Goal: Use online tool/utility: Utilize a website feature to perform a specific function

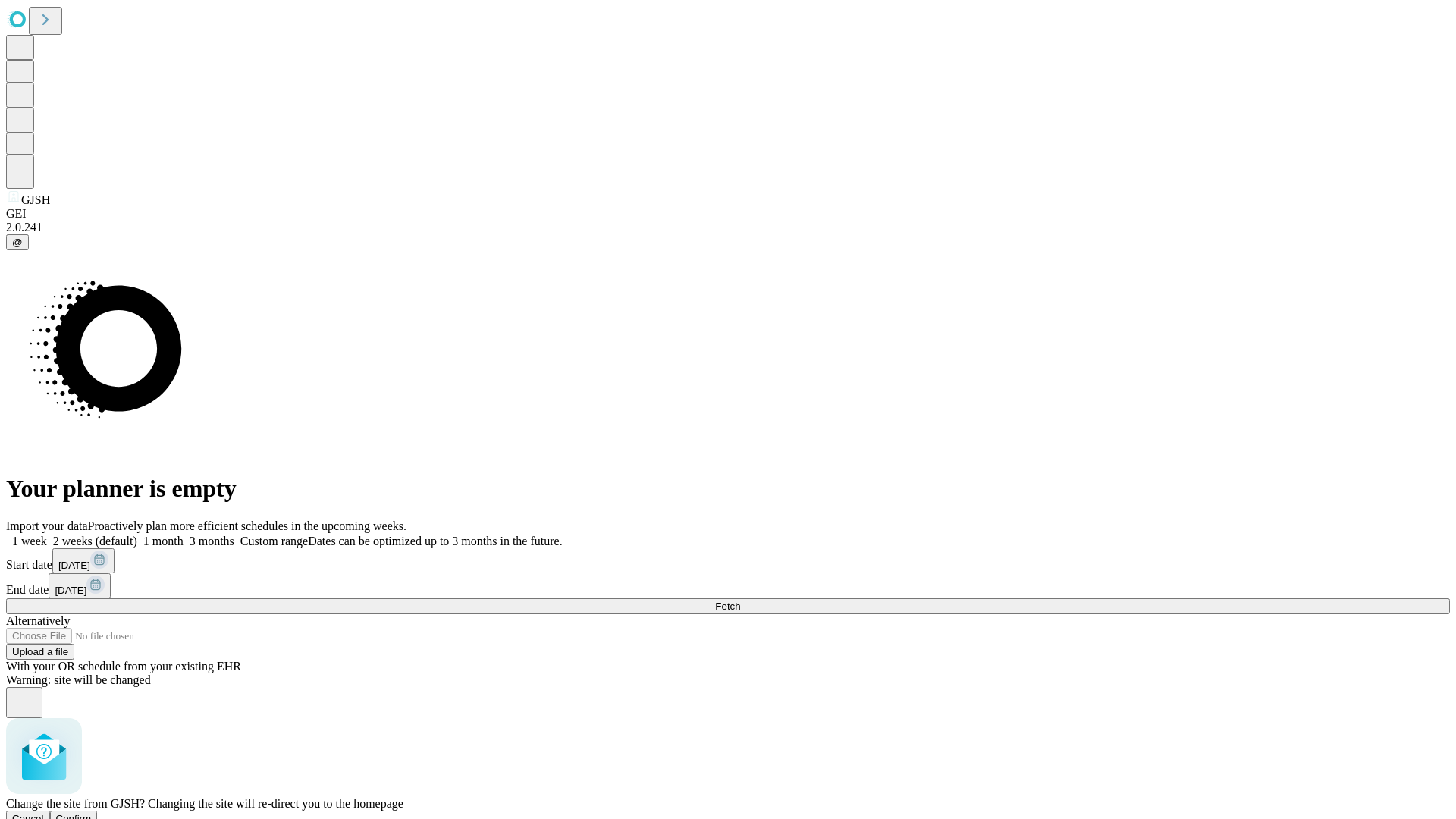
click at [92, 813] on span "Confirm" at bounding box center [74, 818] width 36 height 11
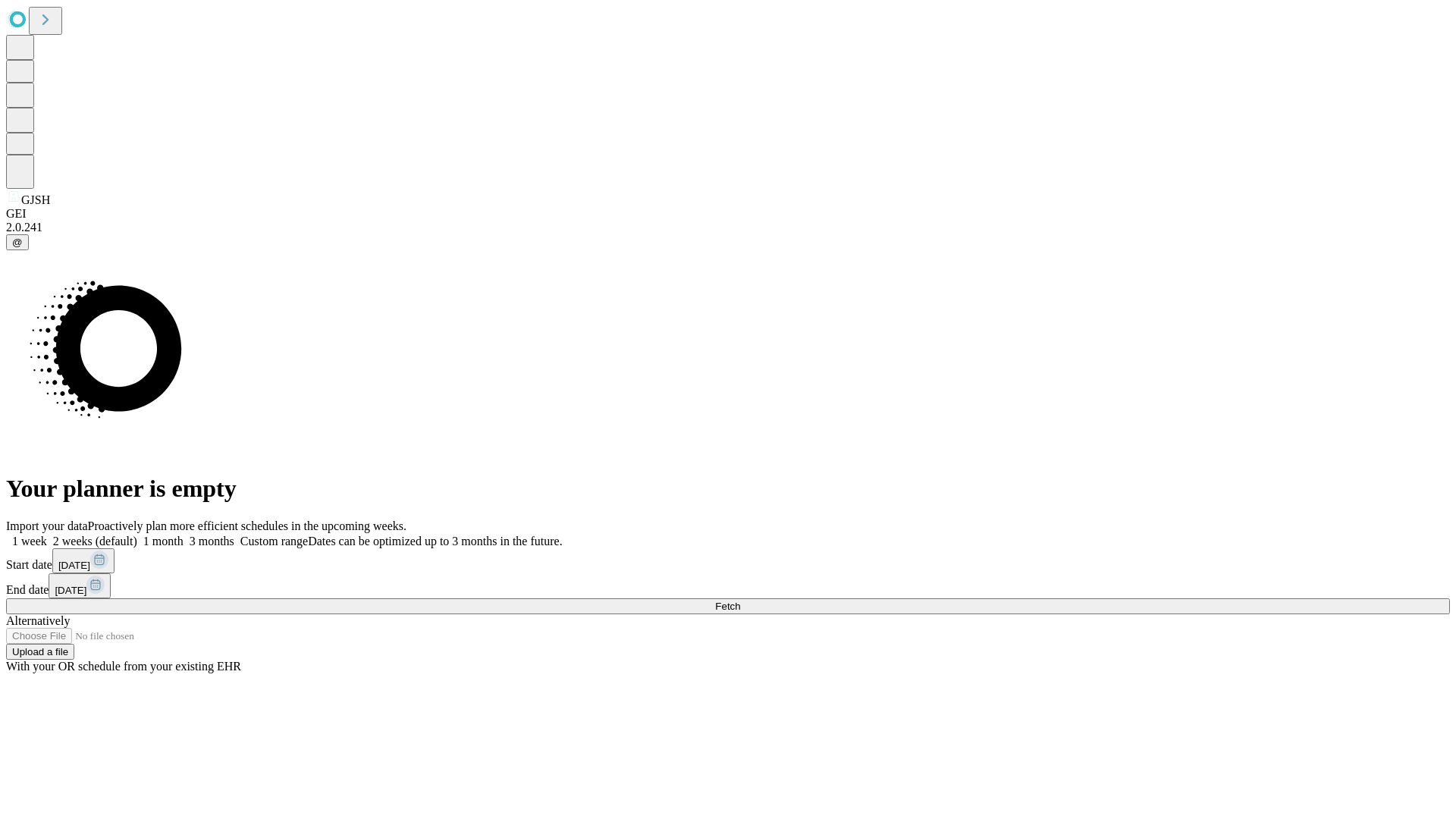
click at [183, 535] on label "1 month" at bounding box center [160, 541] width 46 height 13
click at [740, 600] on span "Fetch" at bounding box center [727, 606] width 25 height 11
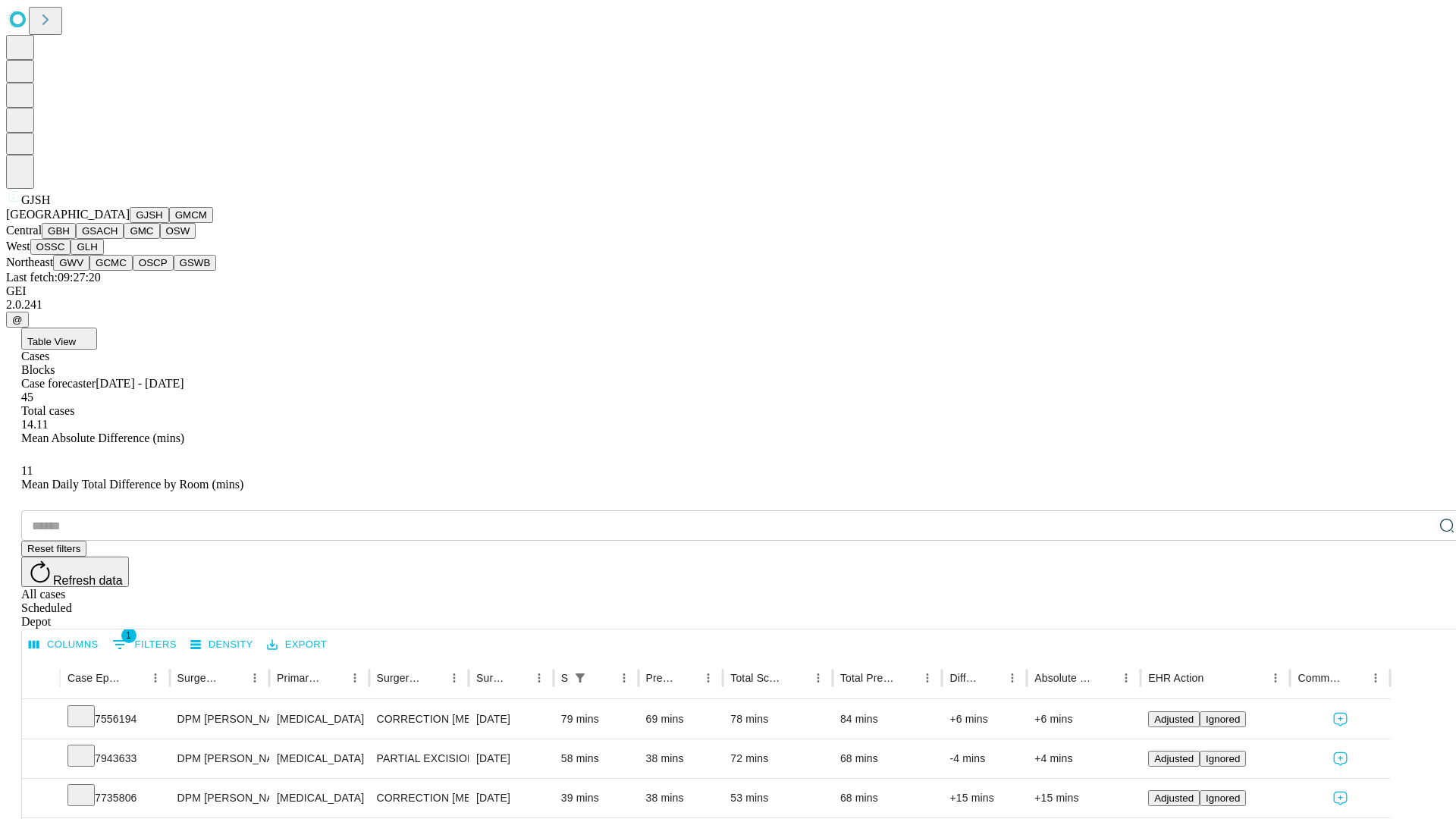
click at [169, 223] on button "GMCM" at bounding box center [191, 215] width 44 height 16
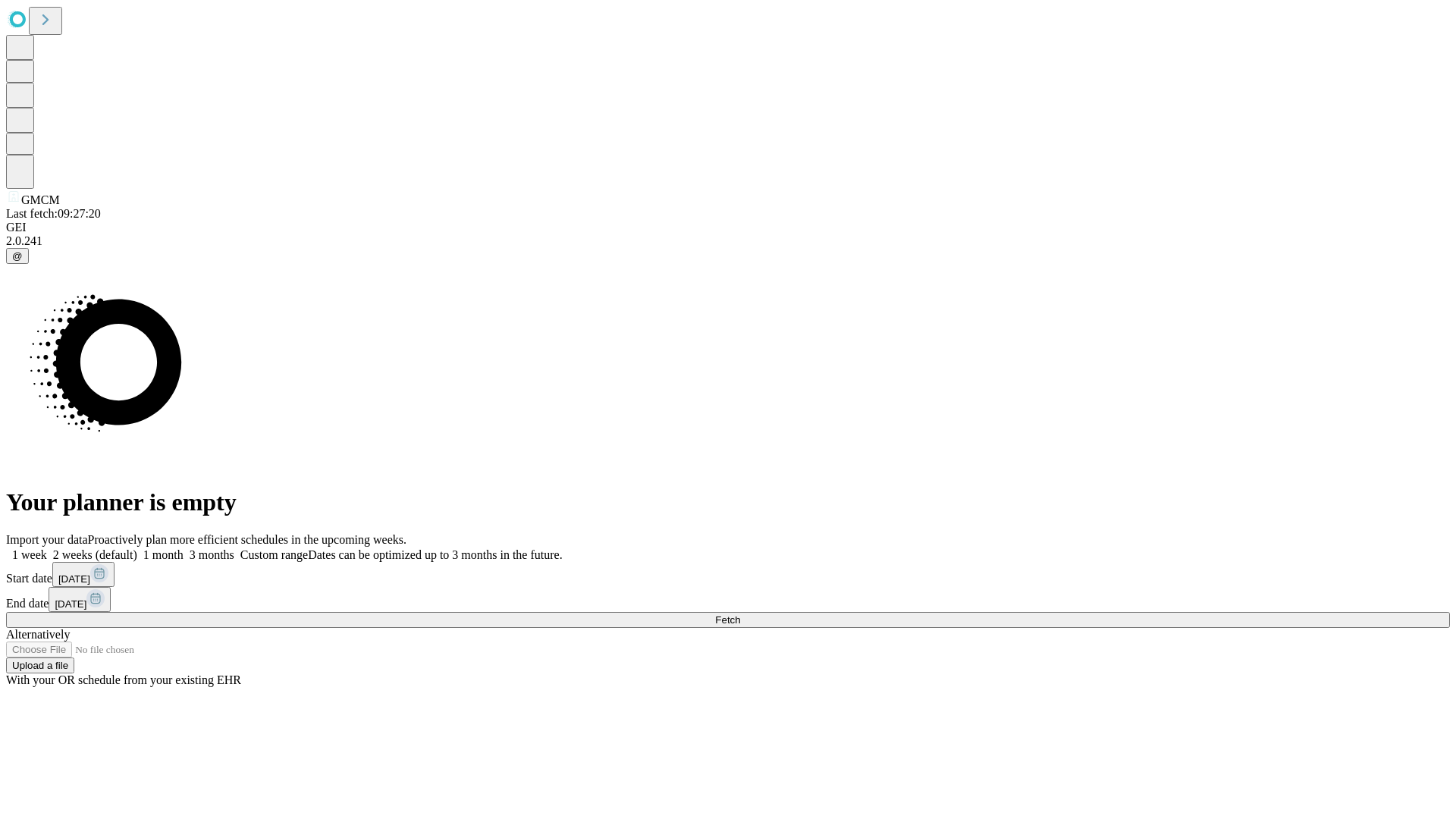
click at [183, 548] on label "1 month" at bounding box center [160, 555] width 46 height 13
click at [740, 614] on span "Fetch" at bounding box center [727, 620] width 25 height 11
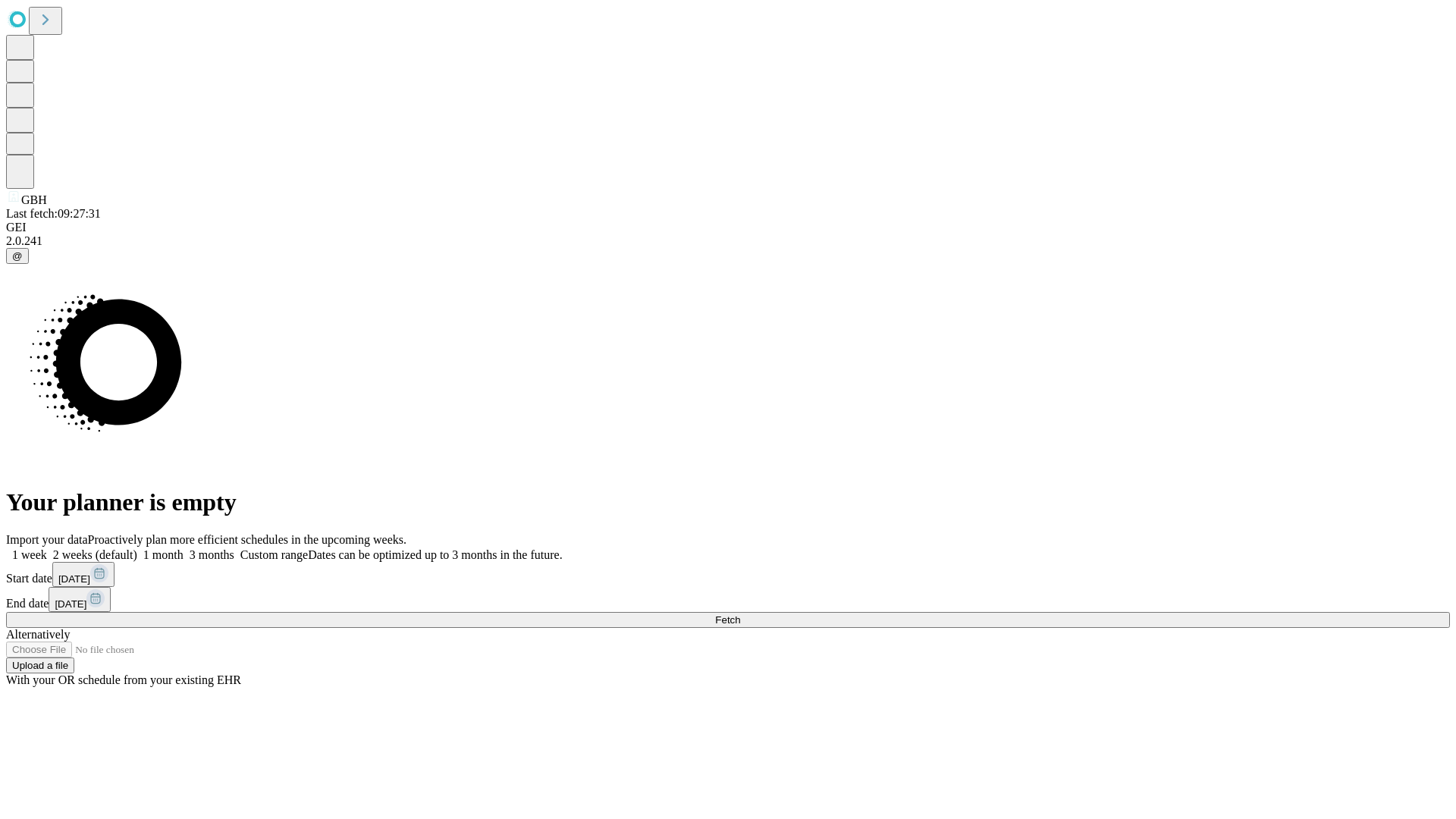
click at [183, 548] on label "1 month" at bounding box center [160, 555] width 46 height 13
click at [740, 614] on span "Fetch" at bounding box center [727, 620] width 25 height 11
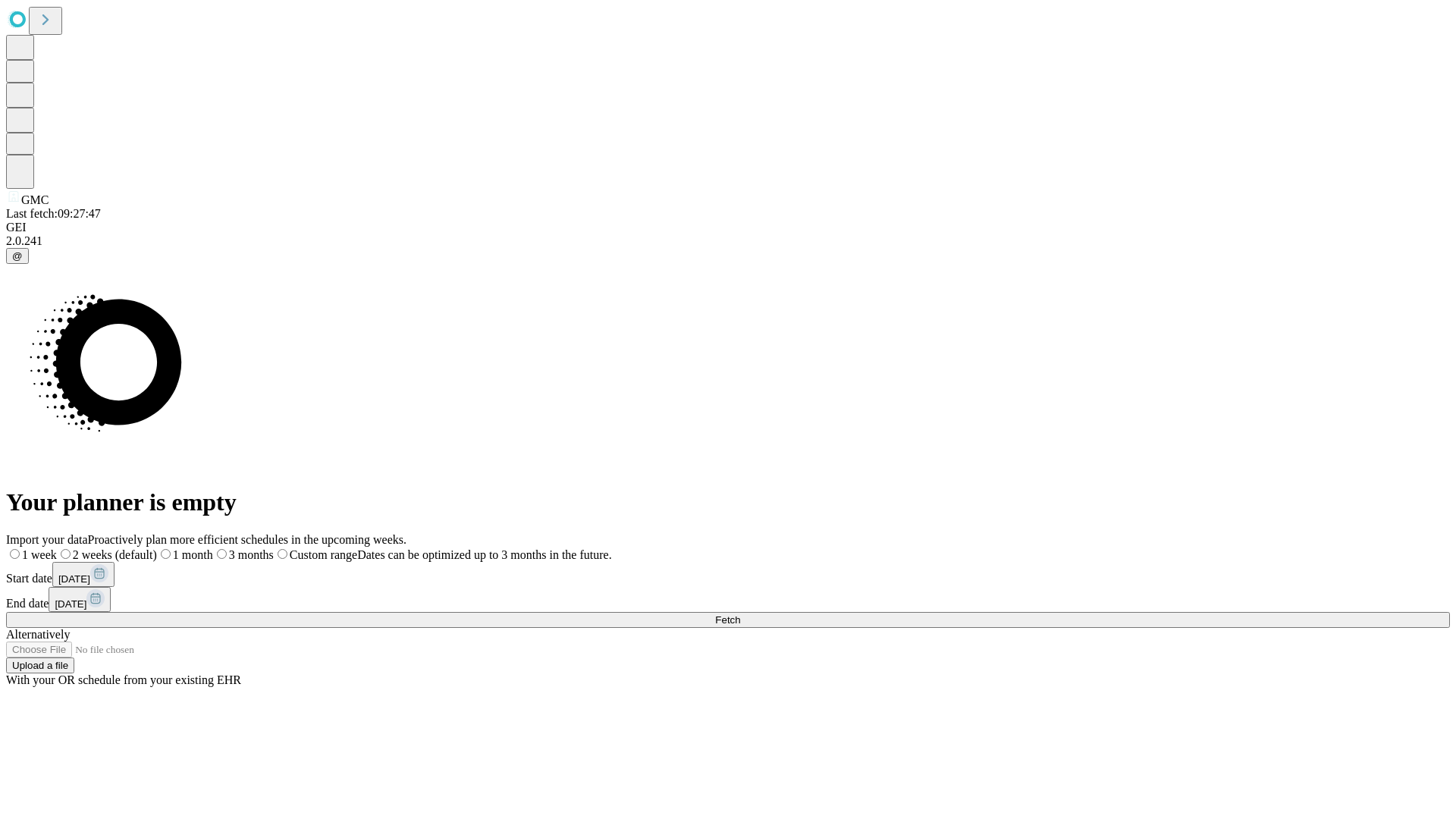
click at [213, 548] on label "1 month" at bounding box center [185, 555] width 56 height 13
click at [740, 614] on span "Fetch" at bounding box center [727, 620] width 25 height 11
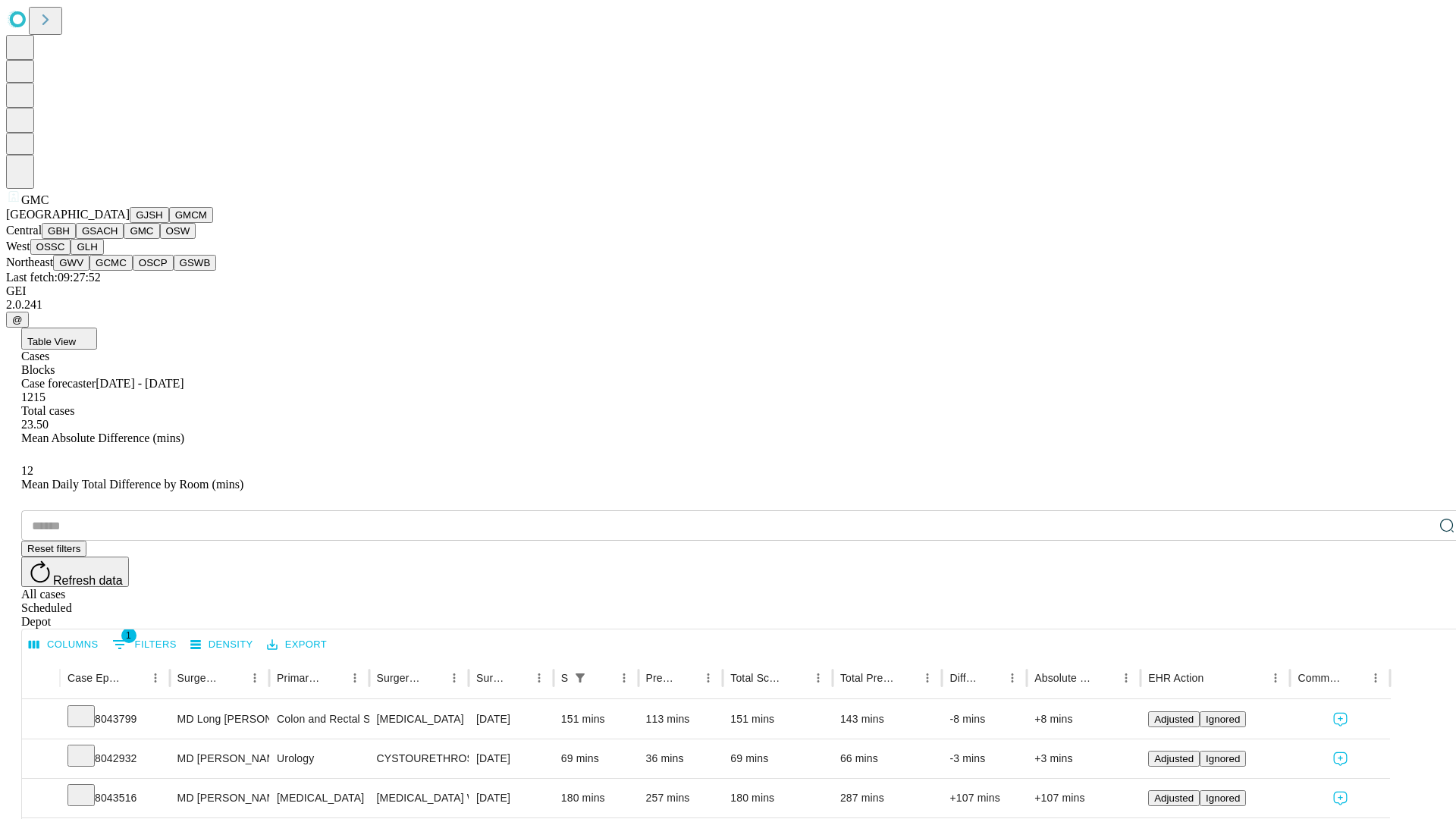
click at [160, 239] on button "OSW" at bounding box center [177, 231] width 36 height 16
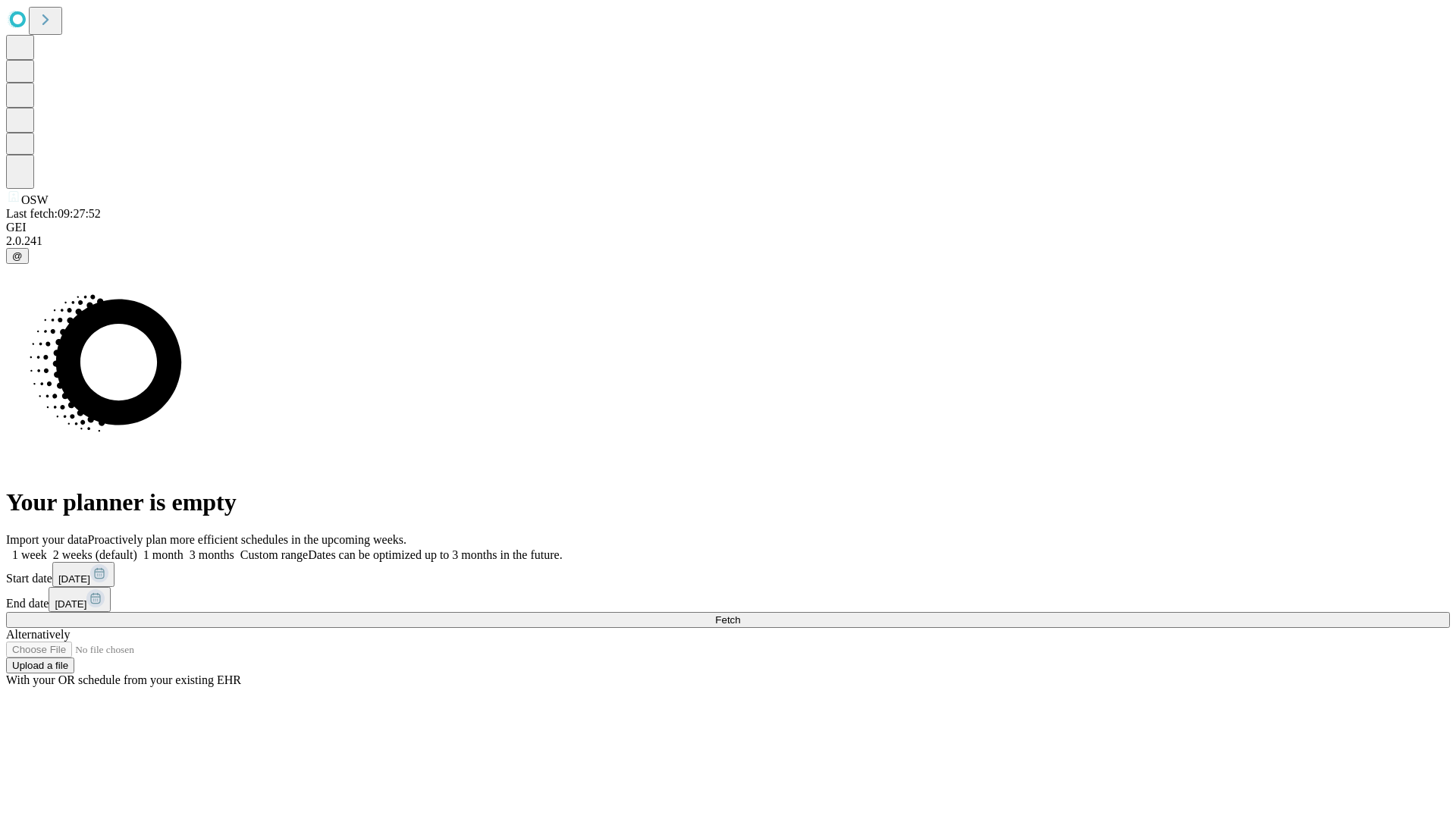
click at [183, 548] on label "1 month" at bounding box center [160, 555] width 46 height 13
click at [740, 614] on span "Fetch" at bounding box center [727, 620] width 25 height 11
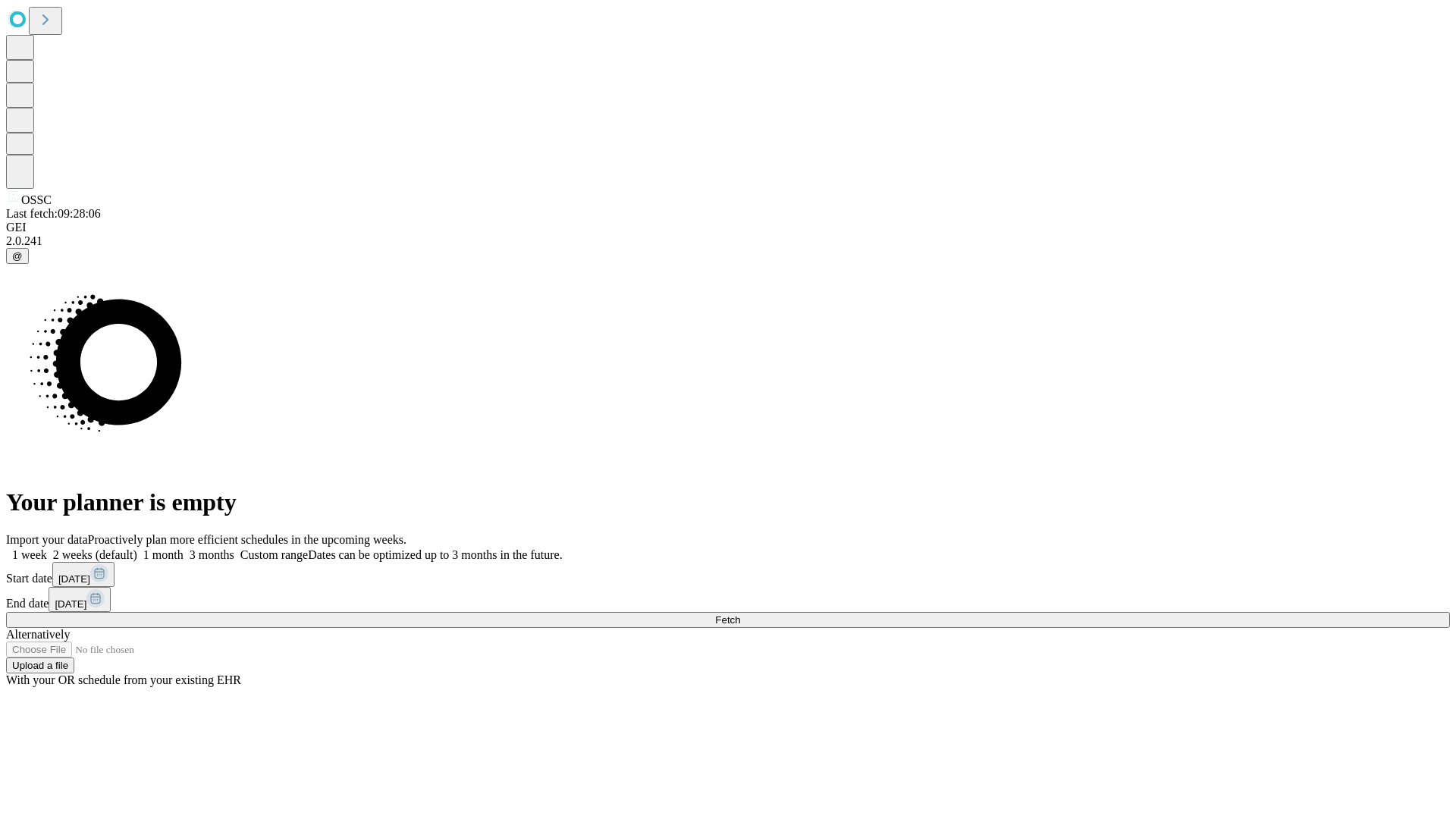
click at [740, 614] on span "Fetch" at bounding box center [727, 620] width 25 height 11
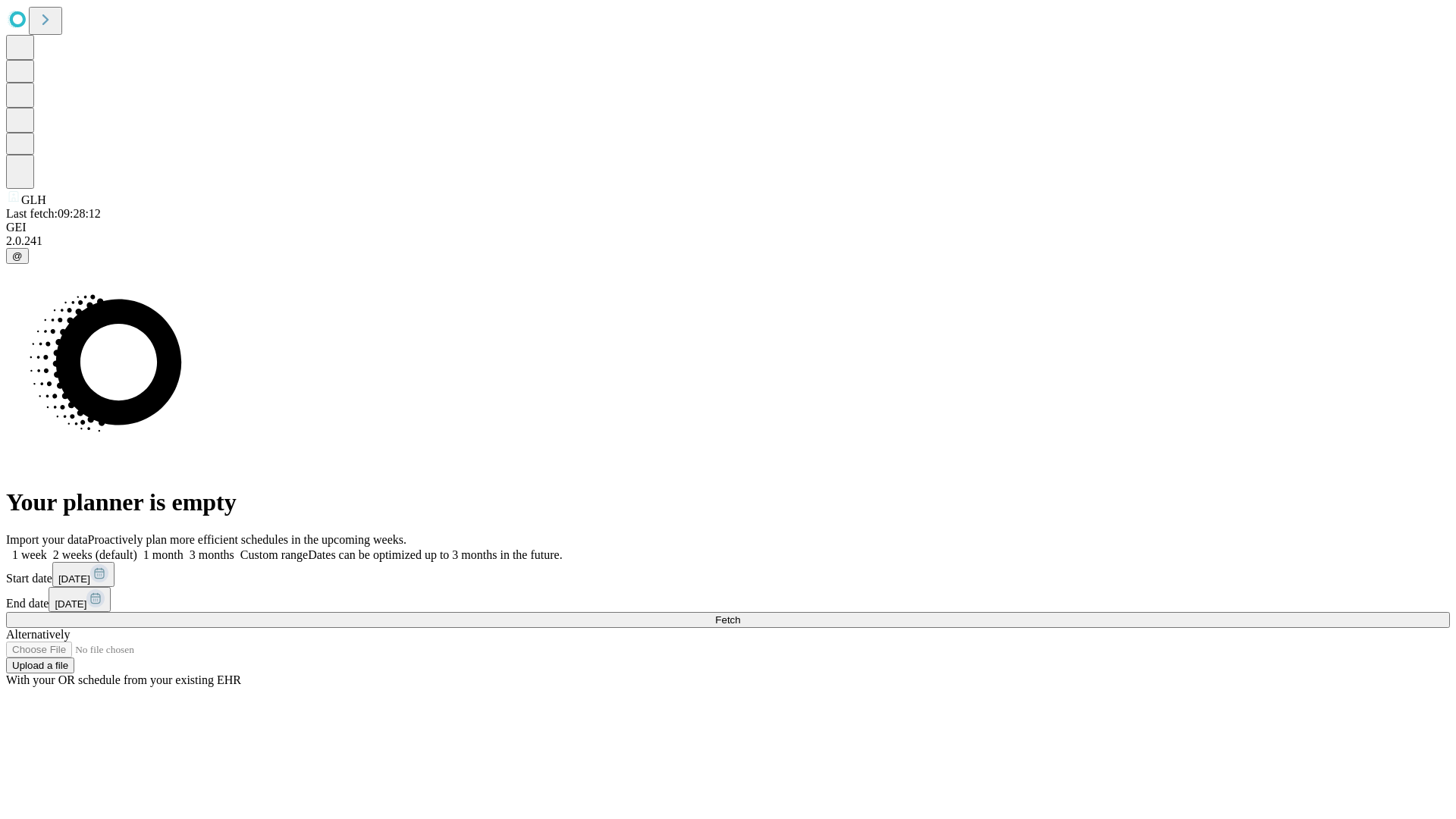
click at [740, 614] on span "Fetch" at bounding box center [727, 620] width 25 height 11
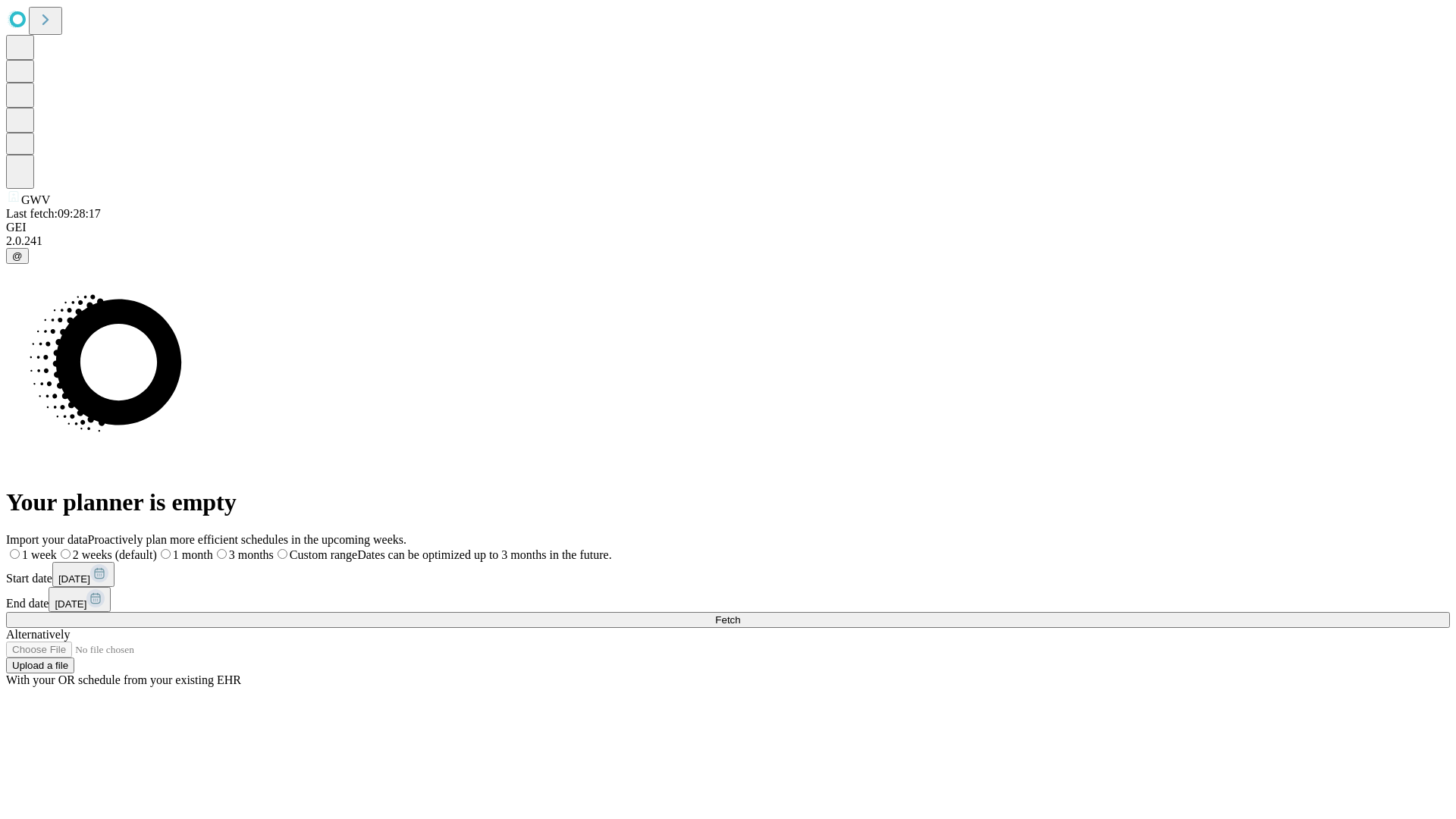
click at [213, 548] on label "1 month" at bounding box center [185, 555] width 56 height 13
click at [740, 614] on span "Fetch" at bounding box center [727, 620] width 25 height 11
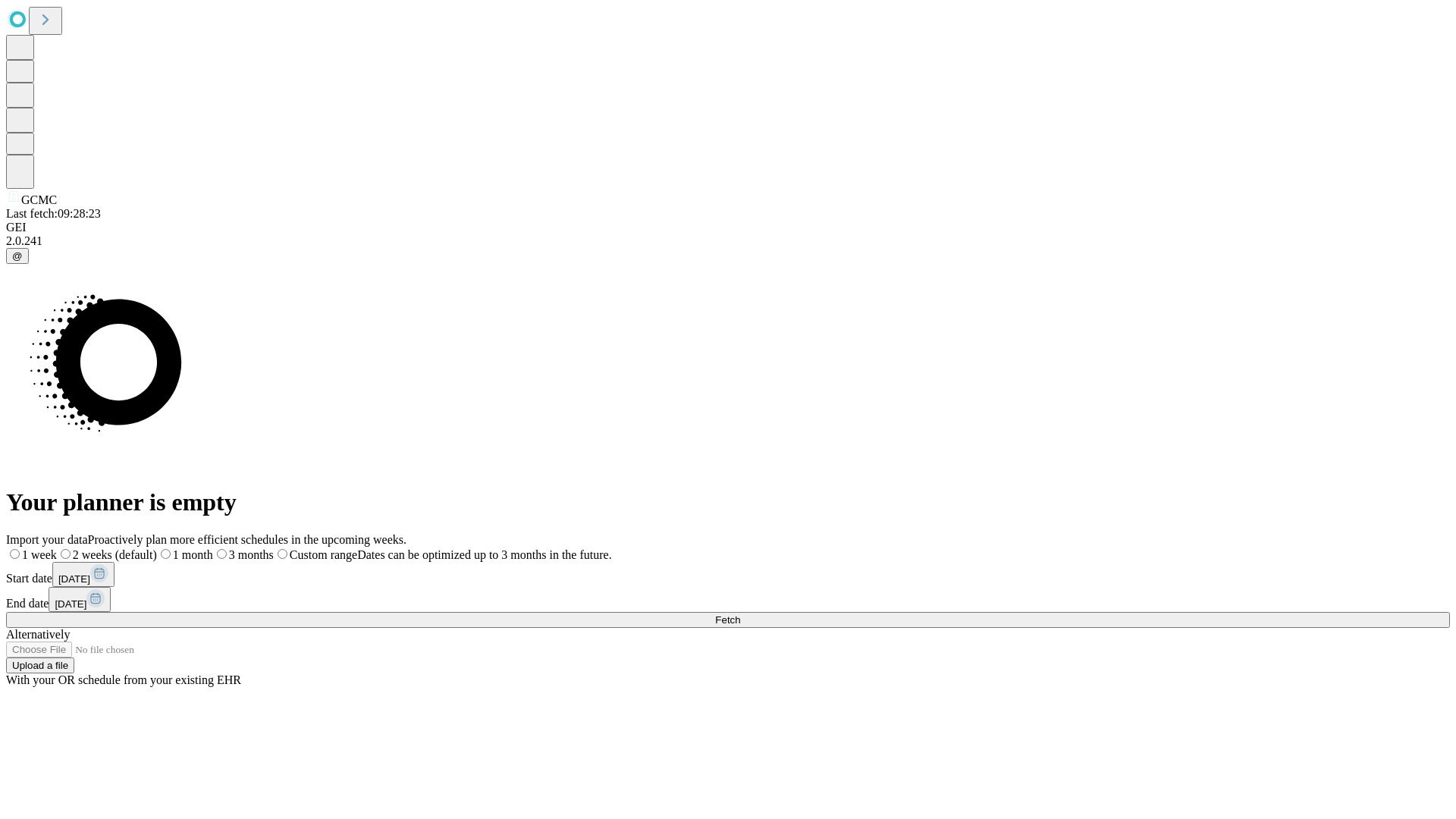
click at [740, 614] on span "Fetch" at bounding box center [727, 620] width 25 height 11
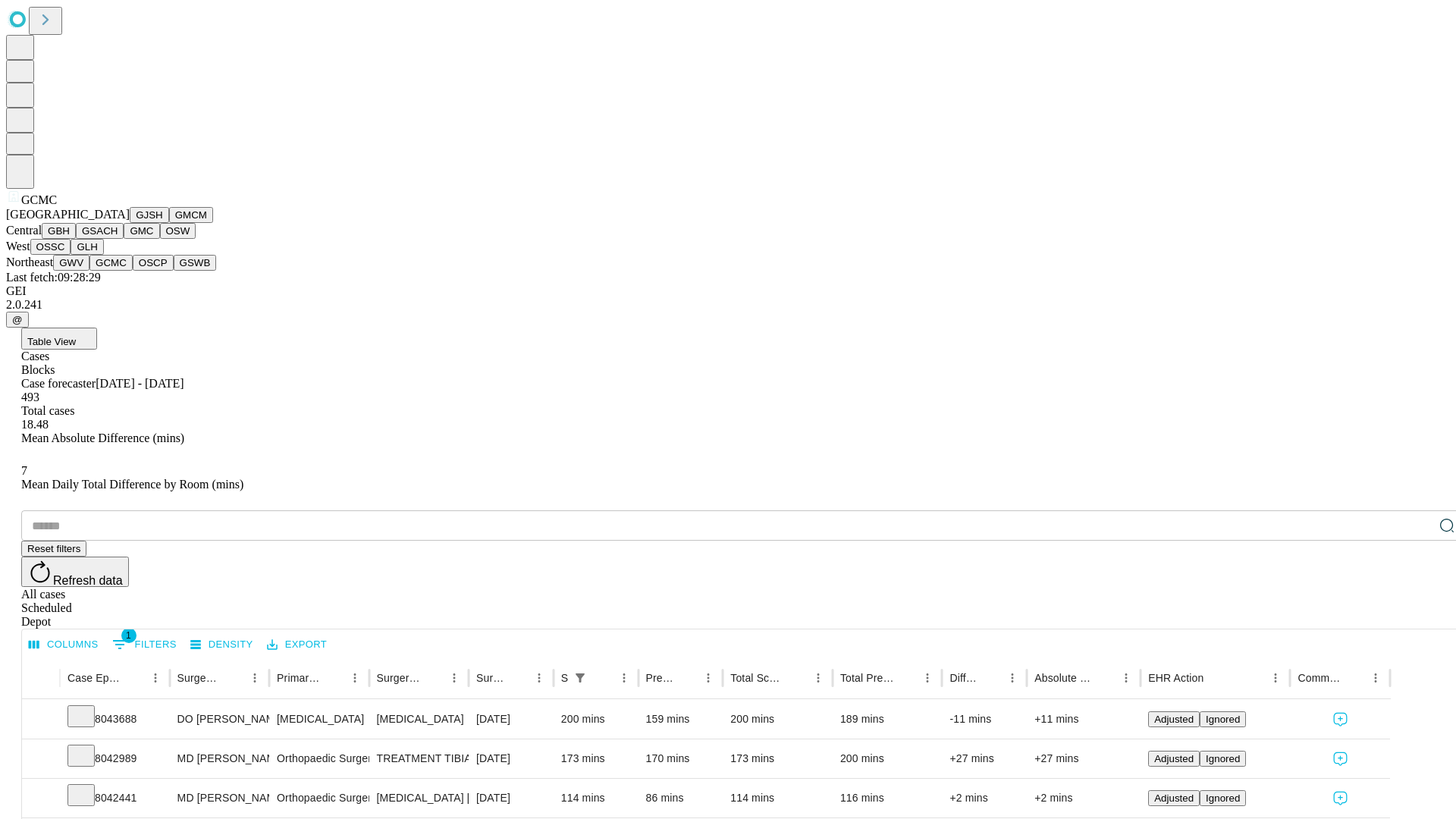
click at [133, 271] on button "OSCP" at bounding box center [153, 262] width 41 height 16
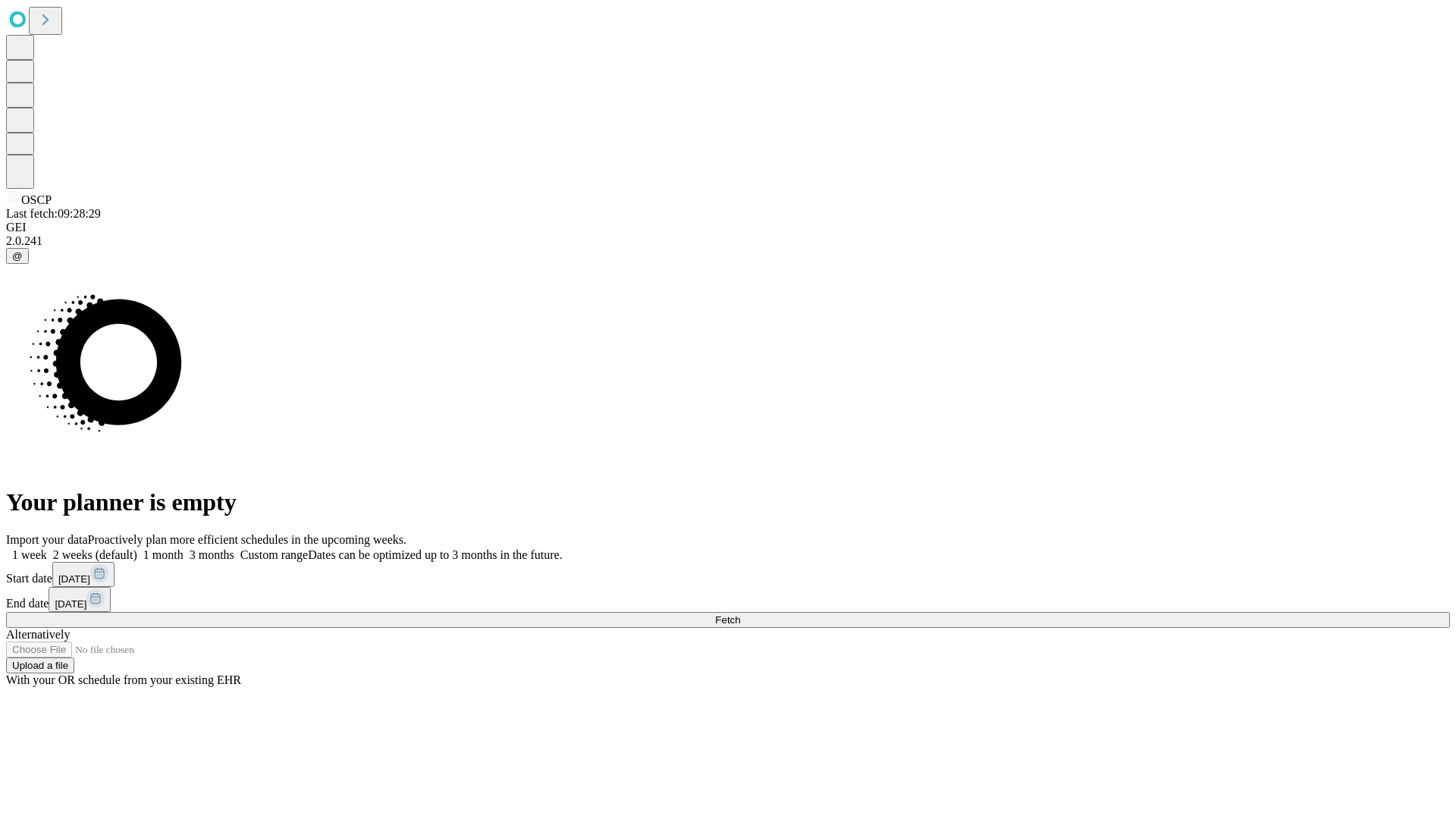
click at [183, 548] on label "1 month" at bounding box center [160, 555] width 46 height 13
click at [740, 614] on span "Fetch" at bounding box center [727, 620] width 25 height 11
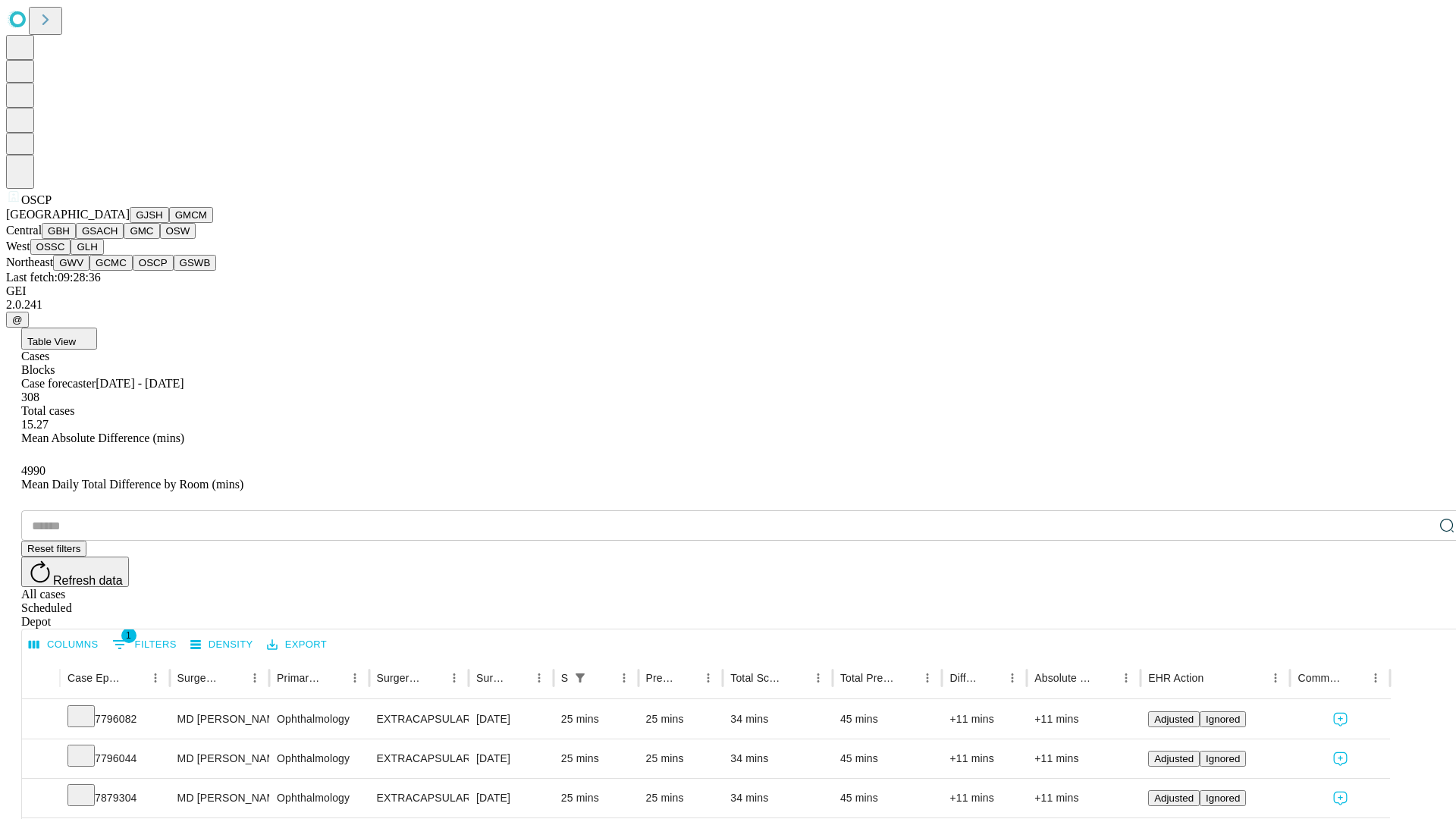
click at [173, 271] on button "GSWB" at bounding box center [194, 262] width 43 height 16
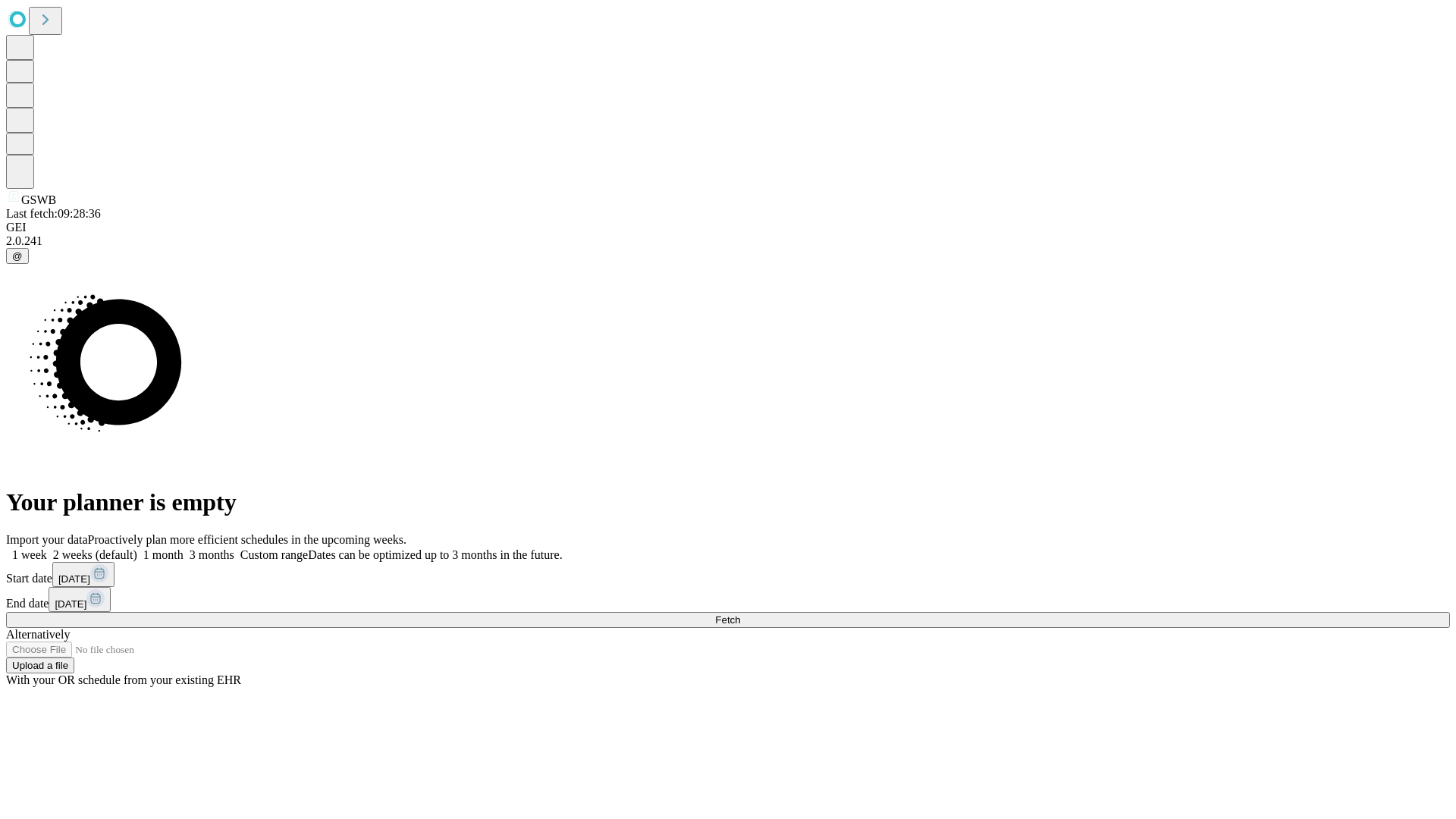
click at [183, 548] on label "1 month" at bounding box center [160, 555] width 46 height 13
click at [740, 614] on span "Fetch" at bounding box center [727, 620] width 25 height 11
